Goal: Information Seeking & Learning: Learn about a topic

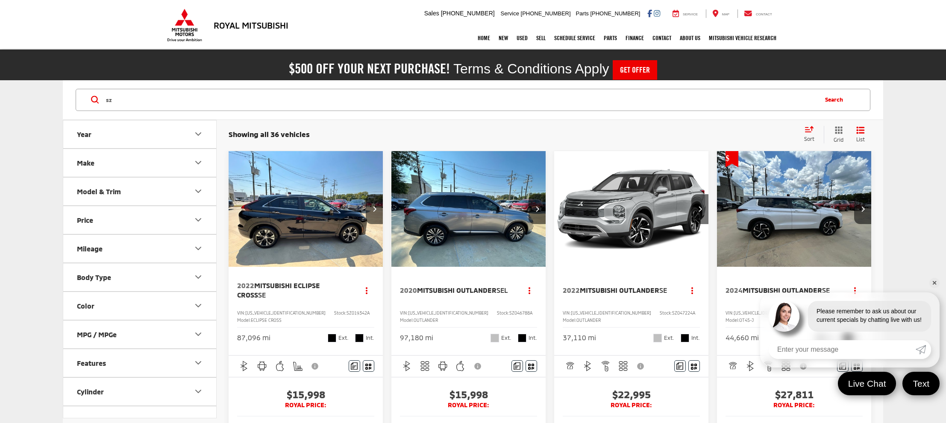
type input "s"
type input "rm369315"
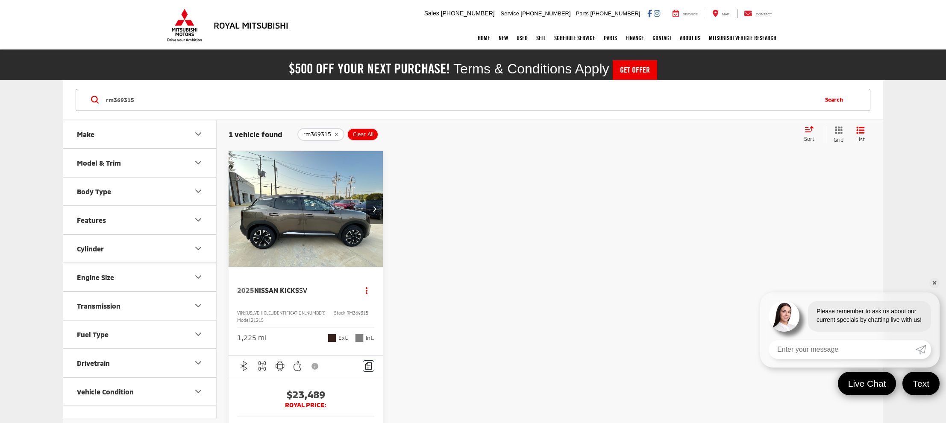
click at [289, 165] on img "2025 Nissan Kicks SV 0" at bounding box center [305, 209] width 155 height 117
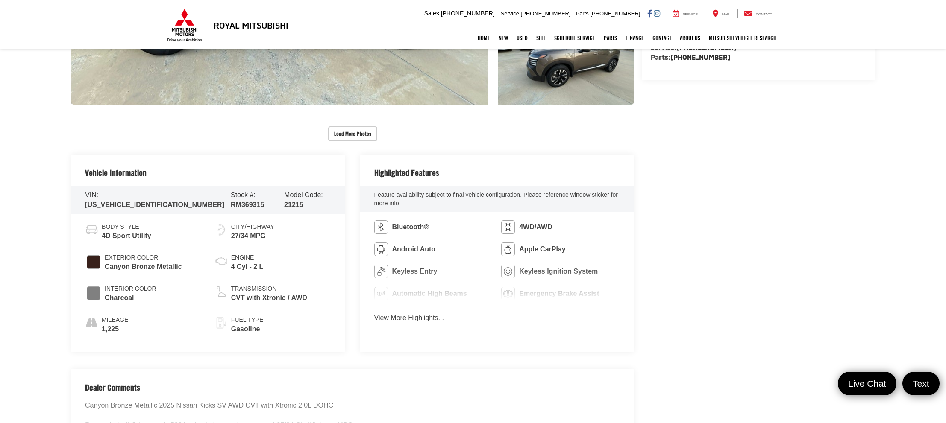
click at [407, 314] on button "View More Highlights..." at bounding box center [409, 318] width 70 height 10
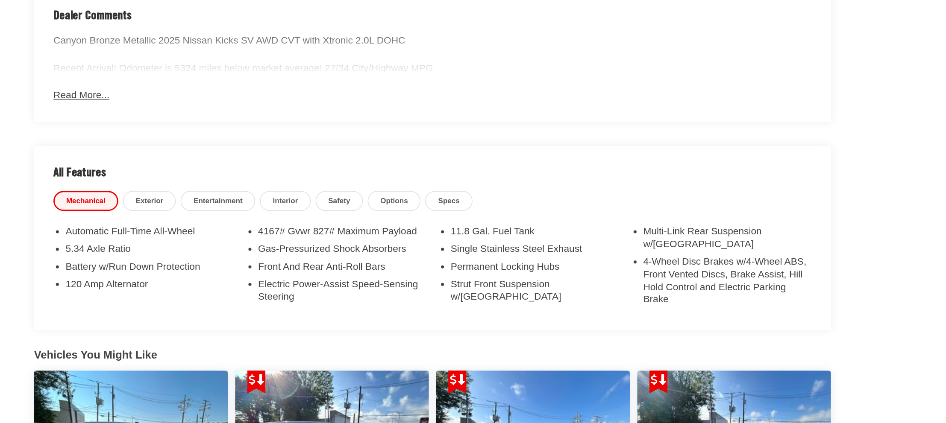
scroll to position [690, 0]
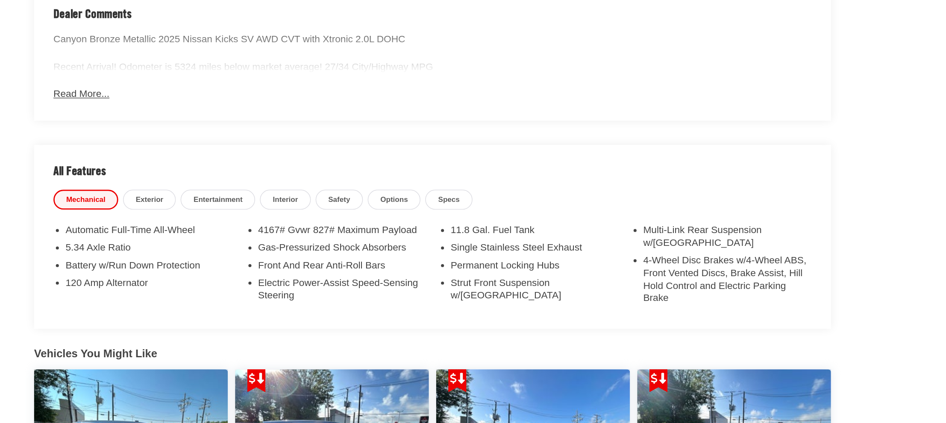
click at [243, 267] on span "Interior" at bounding box center [249, 265] width 18 height 7
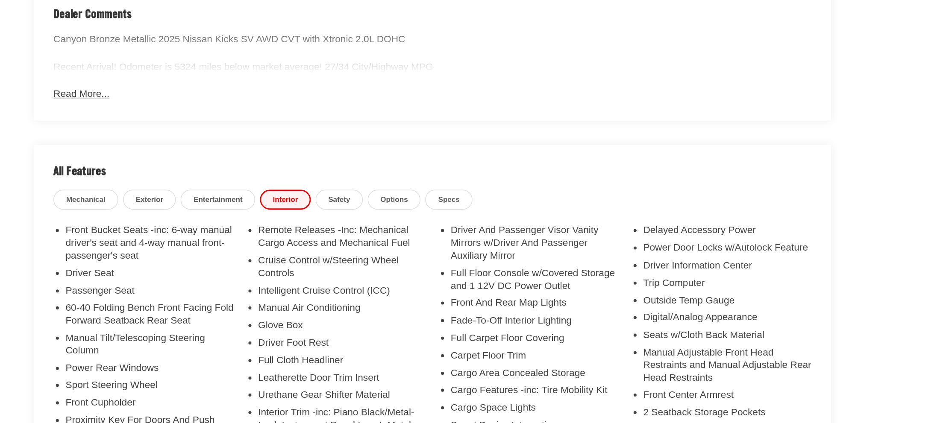
click at [205, 263] on span "Entertainment" at bounding box center [201, 265] width 35 height 7
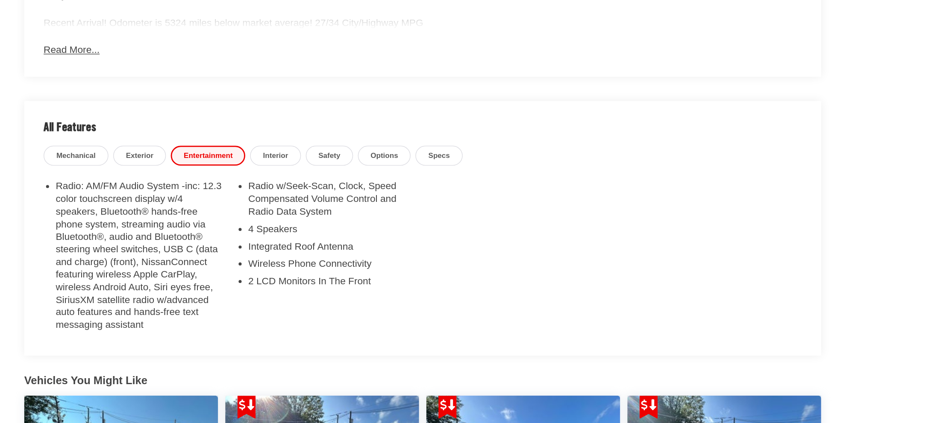
scroll to position [722, 0]
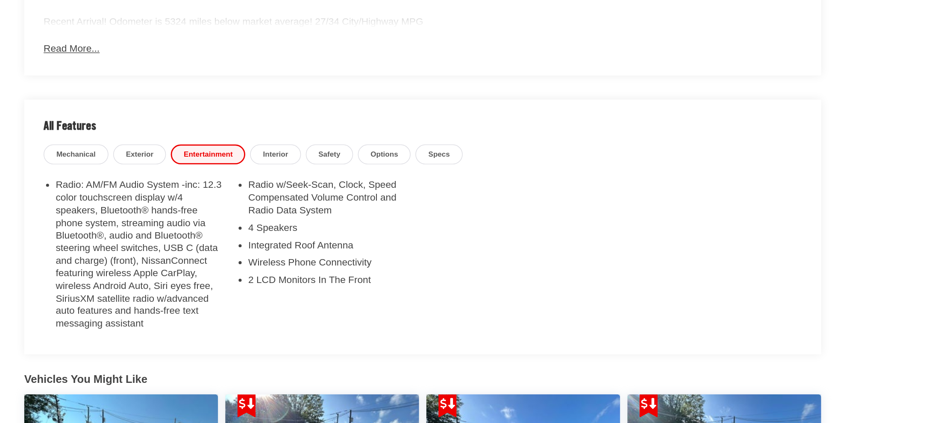
click at [252, 228] on link "Interior" at bounding box center [248, 233] width 35 height 14
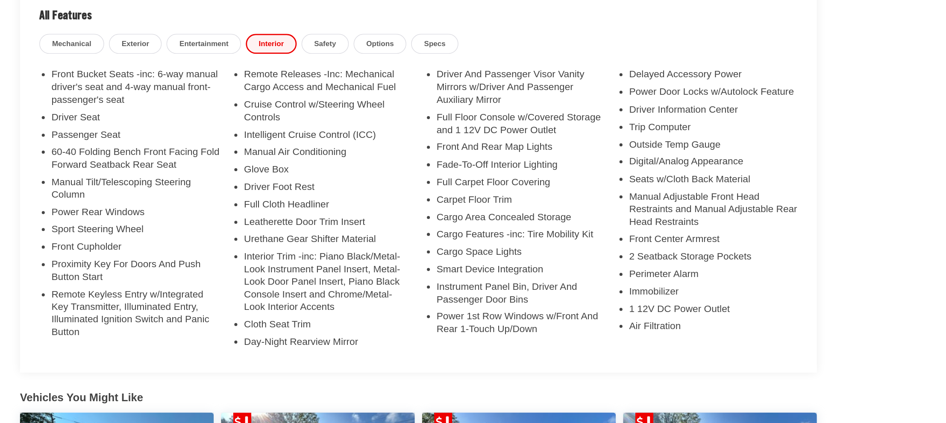
scroll to position [797, 0]
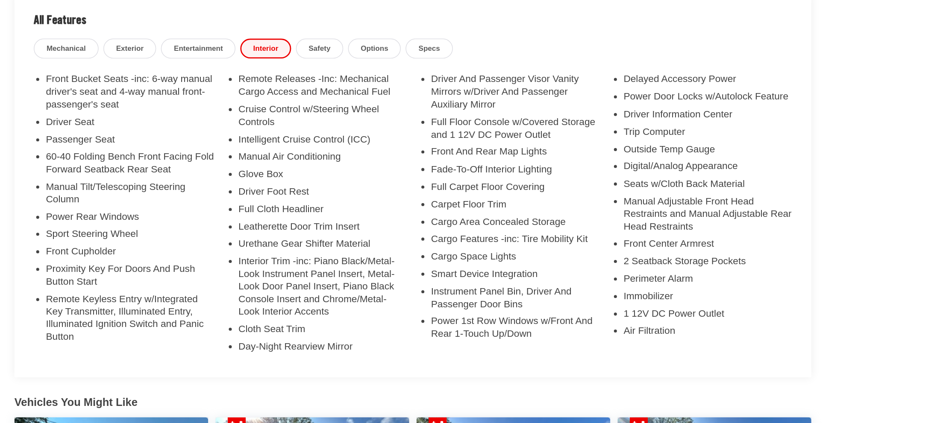
click at [275, 159] on link "Safety" at bounding box center [286, 159] width 33 height 14
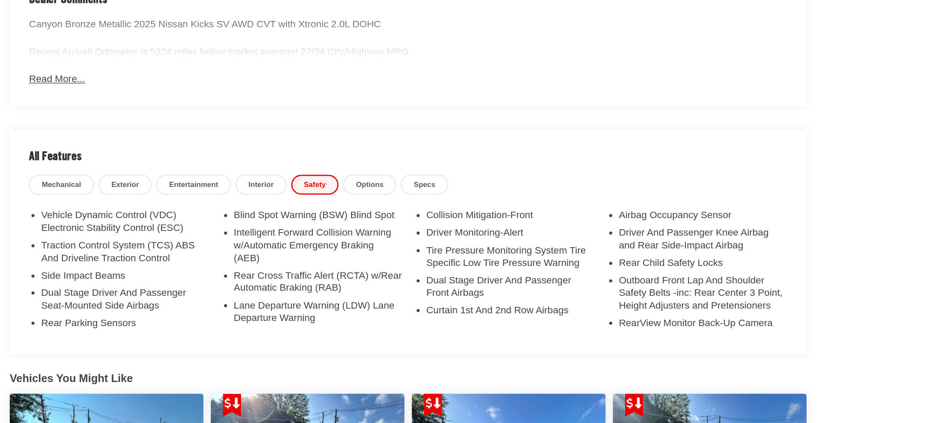
scroll to position [703, 0]
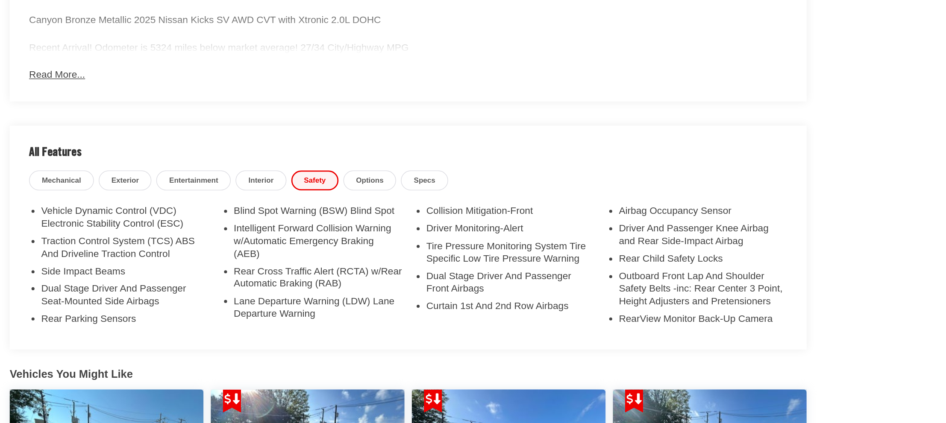
click at [203, 252] on span "Entertainment" at bounding box center [201, 251] width 35 height 7
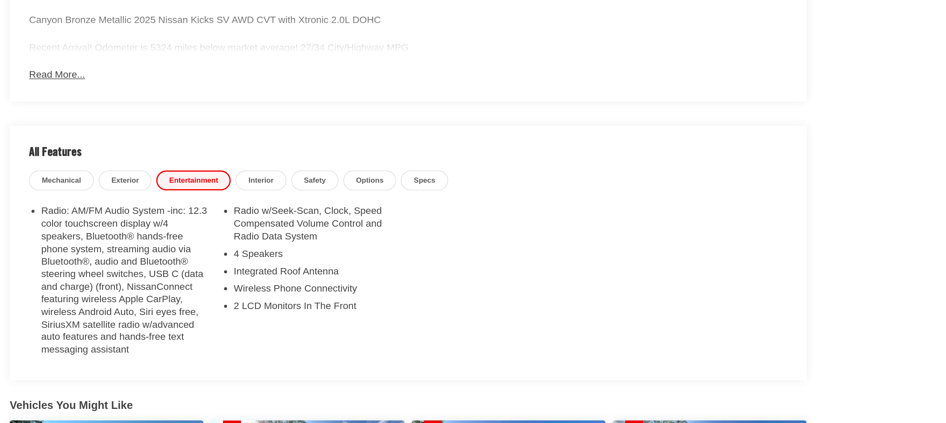
click at [240, 254] on span "Interior" at bounding box center [249, 251] width 18 height 7
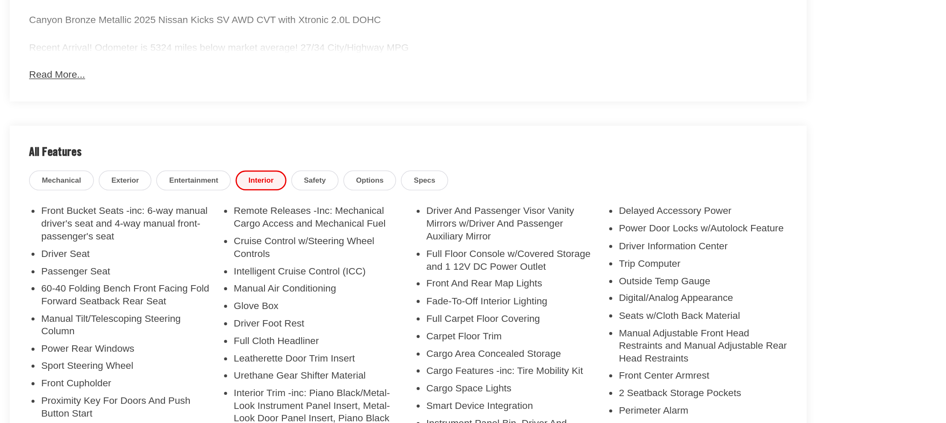
click at [215, 336] on ul "Front Bucket Seats -inc: 6-way manual driver's seat and 4-way manual front-pass…" at bounding box center [352, 369] width 535 height 201
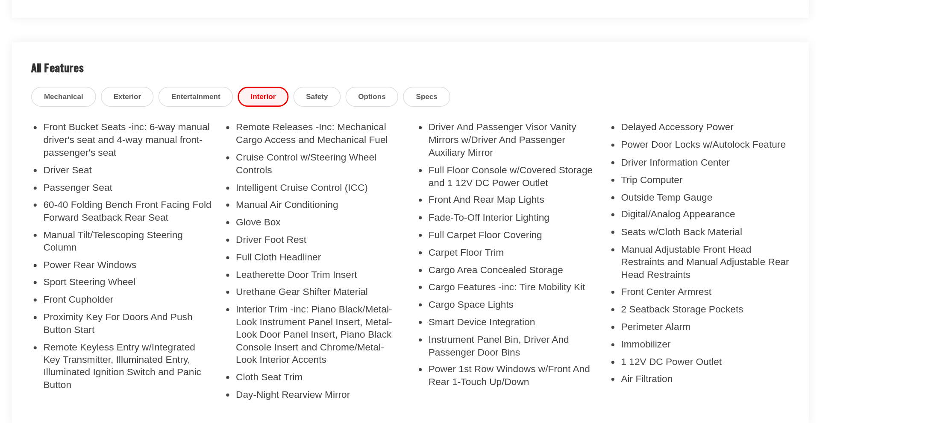
scroll to position [764, 0]
click at [291, 194] on span "Safety" at bounding box center [286, 191] width 15 height 7
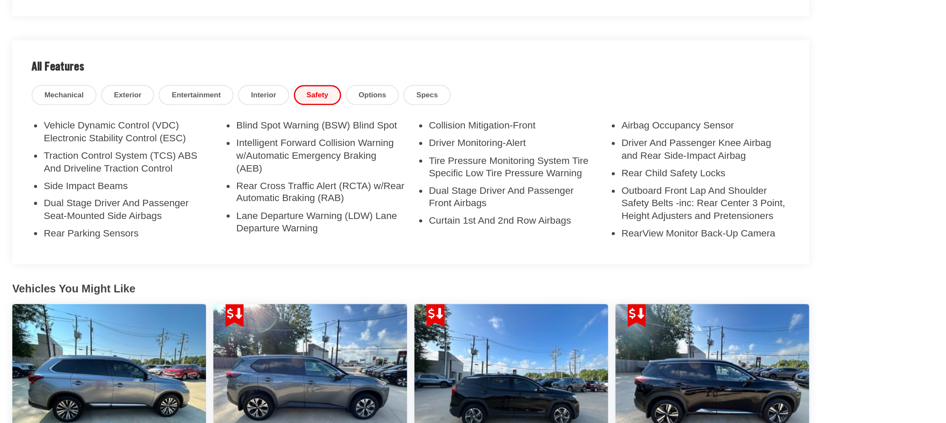
click at [328, 187] on link "Options" at bounding box center [325, 192] width 37 height 14
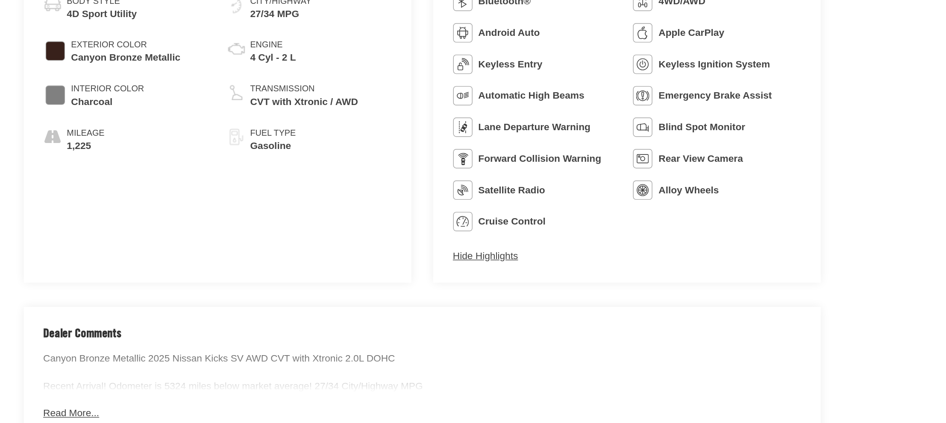
scroll to position [504, 0]
